Goal: Find specific page/section

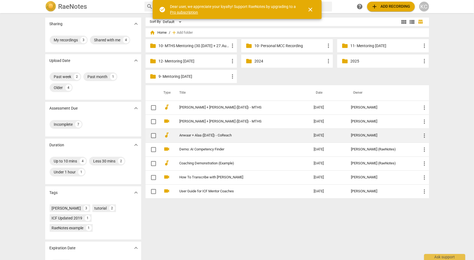
click at [198, 134] on link "Anwaar + Alaa ([DATE]) - CoReach" at bounding box center [237, 136] width 114 height 4
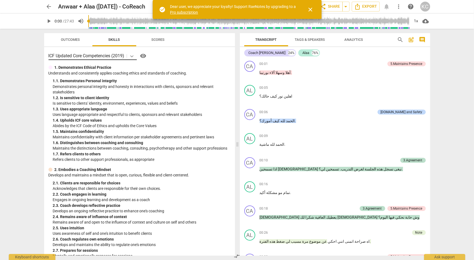
click at [132, 56] on icon at bounding box center [131, 55] width 5 height 5
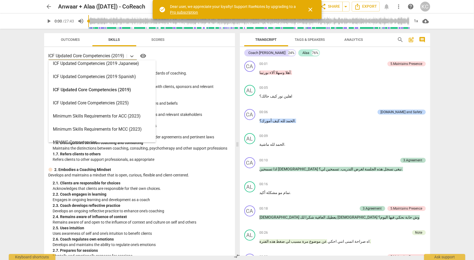
scroll to position [84, 0]
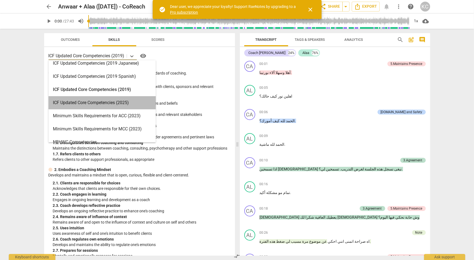
click at [134, 104] on div "ICF Updated Core Competencies (2025)" at bounding box center [102, 102] width 107 height 13
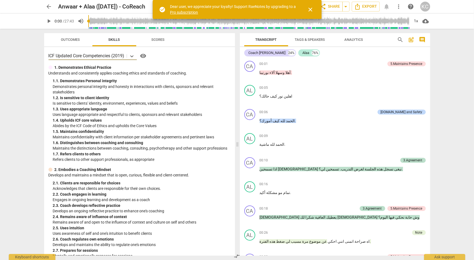
click at [48, 7] on span "arrow_back" at bounding box center [49, 6] width 7 height 7
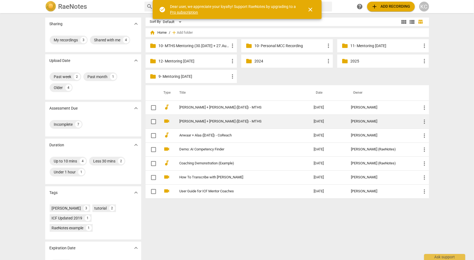
click at [209, 120] on link "[PERSON_NAME] + [PERSON_NAME] ([DATE]) - MTHS" at bounding box center [237, 122] width 114 height 4
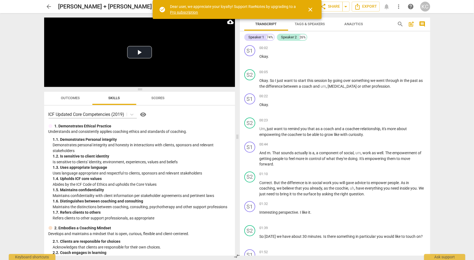
click at [313, 8] on span "close" at bounding box center [310, 9] width 7 height 7
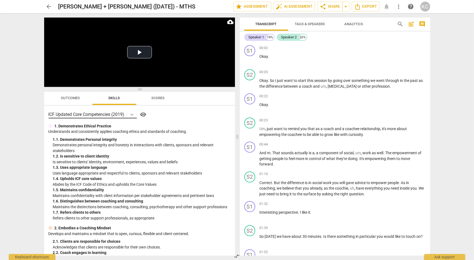
click at [133, 113] on icon at bounding box center [131, 114] width 5 height 5
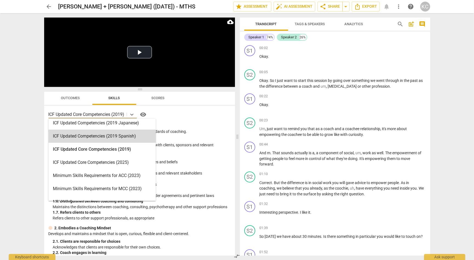
scroll to position [86, 0]
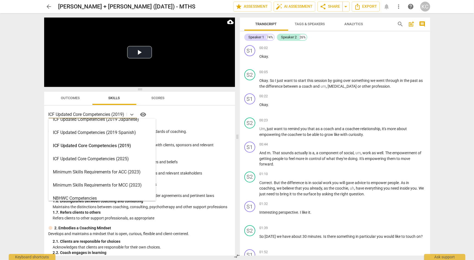
click at [101, 159] on div "ICF Updated Core Competencies (2025)" at bounding box center [102, 158] width 107 height 13
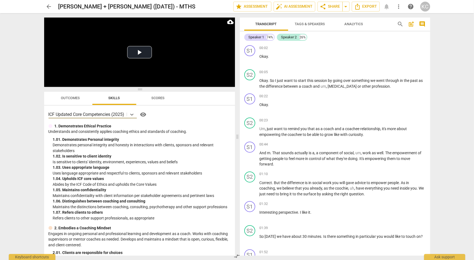
click at [49, 8] on span "arrow_back" at bounding box center [49, 6] width 7 height 7
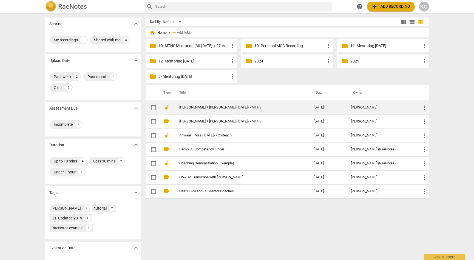
click at [214, 107] on link "[PERSON_NAME] + [PERSON_NAME] ([DATE]) - MTHS" at bounding box center [237, 108] width 114 height 4
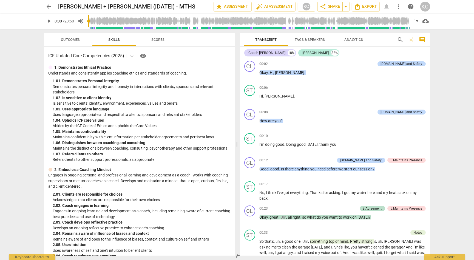
click at [49, 6] on span "arrow_back" at bounding box center [49, 6] width 7 height 7
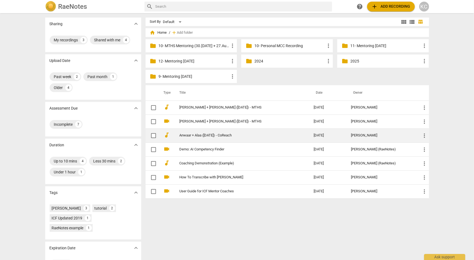
click at [218, 138] on td "Anwaar + Alaa ([DATE]) - CoReach" at bounding box center [241, 136] width 136 height 14
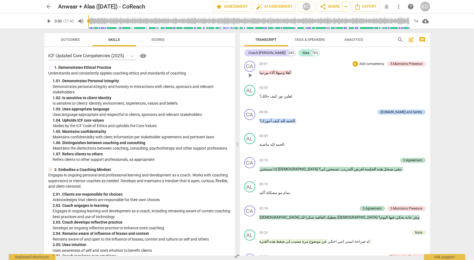
click at [277, 72] on span "وسهلا" at bounding box center [280, 72] width 10 height 4
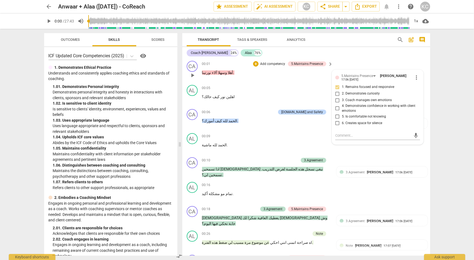
click at [398, 58] on div "Coach [PERSON_NAME] 24% Alaa 76%" at bounding box center [306, 52] width 239 height 9
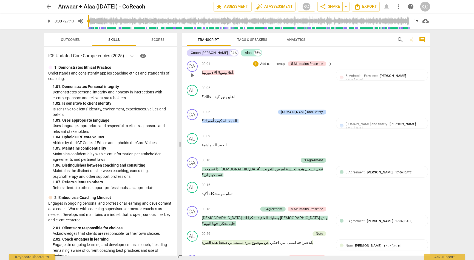
click at [48, 7] on span "arrow_back" at bounding box center [49, 6] width 7 height 7
